Goal: Transaction & Acquisition: Purchase product/service

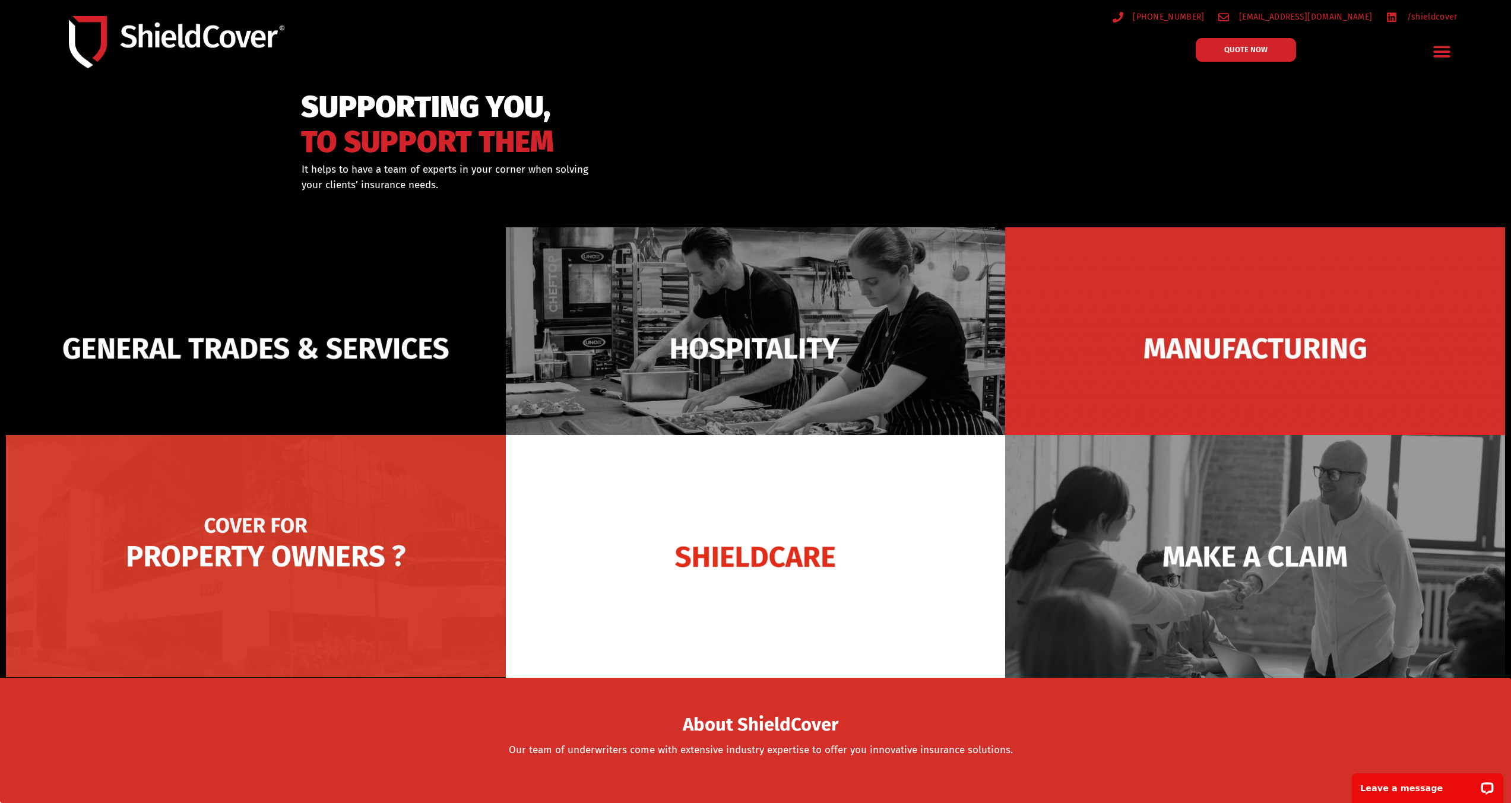
click at [254, 535] on img at bounding box center [256, 556] width 500 height 242
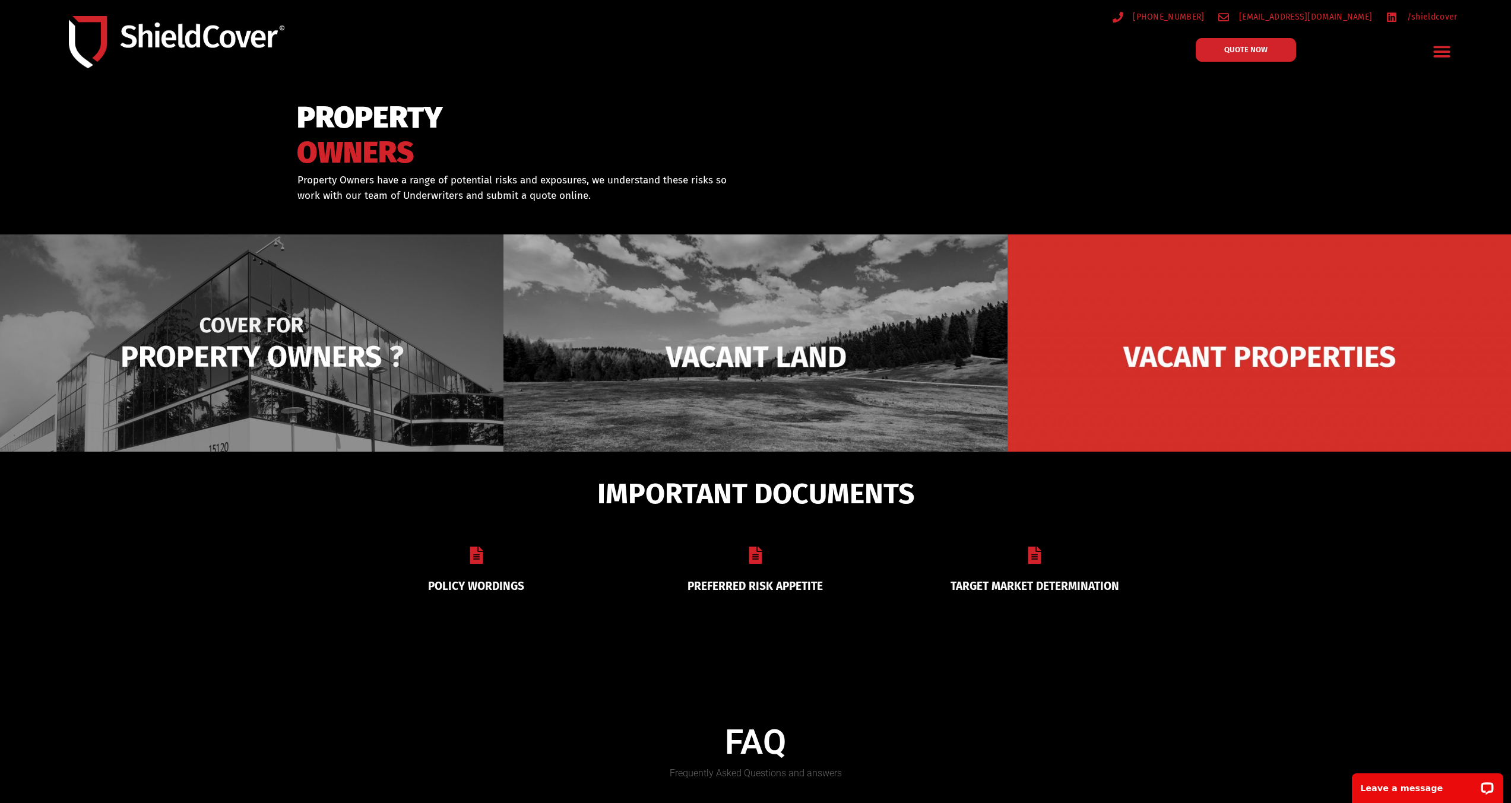
click at [189, 389] on img at bounding box center [251, 356] width 503 height 245
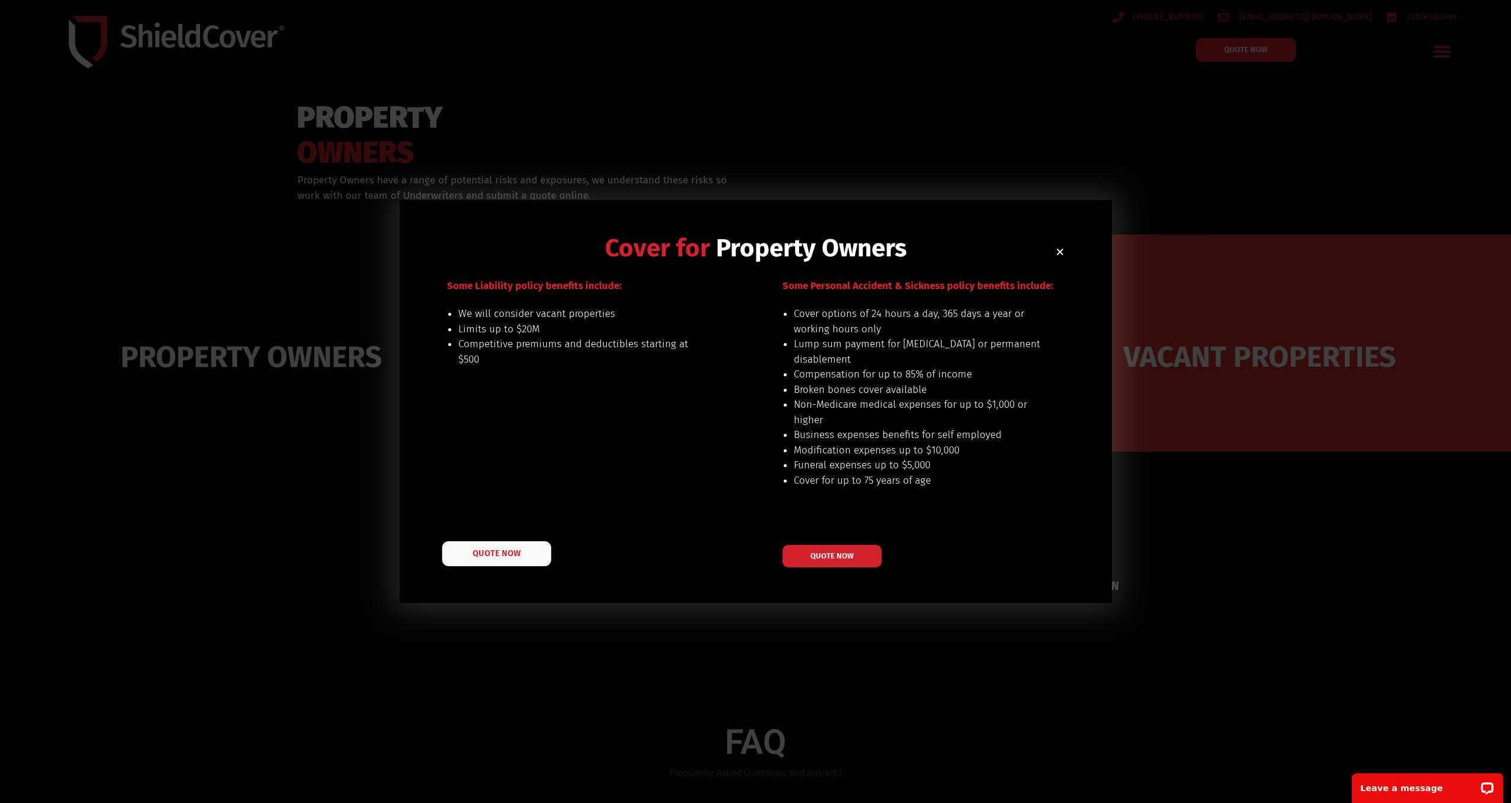
click at [518, 551] on span "QUOTE NOW" at bounding box center [495, 553] width 47 height 8
